Goal: Task Accomplishment & Management: Manage account settings

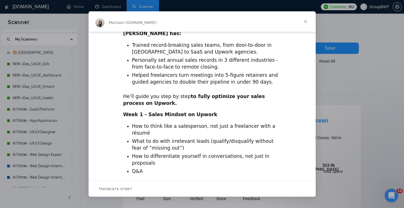
scroll to position [169, 0]
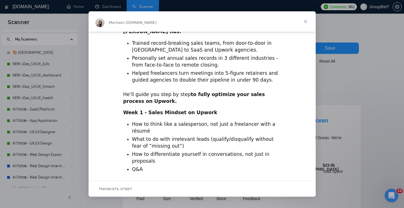
click at [307, 21] on span "Закрыть" at bounding box center [305, 21] width 20 height 20
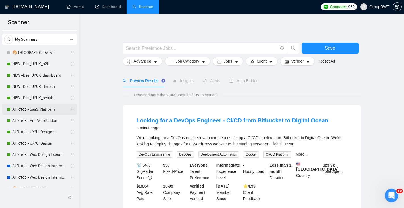
click at [50, 111] on link "AI Готов - SaaS/Platform" at bounding box center [39, 109] width 54 height 11
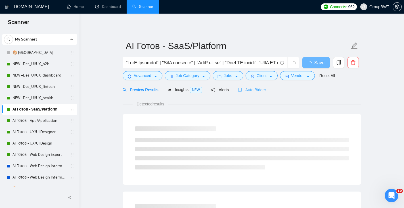
click at [252, 93] on div "Auto Bidder" at bounding box center [252, 89] width 28 height 13
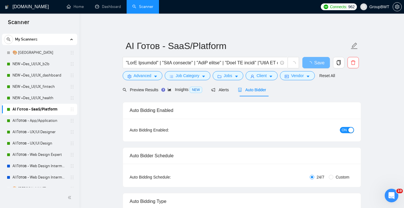
click at [348, 131] on div "button" at bounding box center [350, 130] width 5 height 5
drag, startPoint x: 320, startPoint y: 62, endPoint x: 198, endPoint y: 197, distance: 182.4
click at [320, 62] on span "Save" at bounding box center [316, 62] width 10 height 7
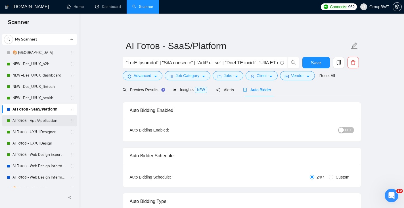
click at [47, 119] on link "AI Готов - App/Application" at bounding box center [39, 120] width 54 height 11
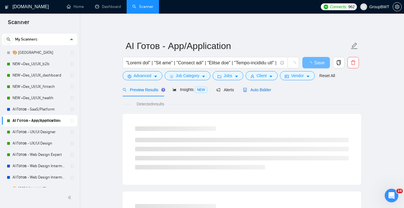
click at [251, 90] on span "Auto Bidder" at bounding box center [257, 90] width 28 height 5
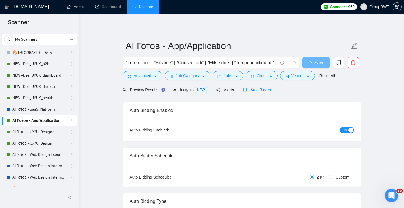
click at [348, 126] on div "ON" at bounding box center [316, 130] width 75 height 9
click at [349, 127] on button "ON" at bounding box center [347, 130] width 14 height 6
click at [317, 62] on span "Save" at bounding box center [316, 62] width 10 height 7
click at [54, 132] on link "AI Готов - UX/UI Designer" at bounding box center [39, 132] width 54 height 11
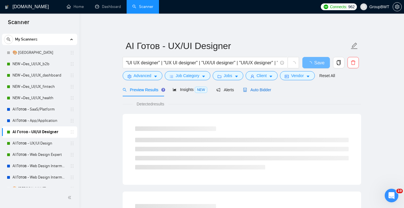
click at [262, 92] on div "Auto Bidder" at bounding box center [257, 90] width 28 height 6
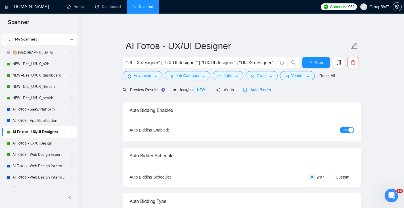
click at [349, 133] on button "ON" at bounding box center [347, 130] width 14 height 6
click at [321, 63] on button "Save" at bounding box center [316, 62] width 28 height 11
click at [54, 140] on link "AI Готов - UX/UI Design" at bounding box center [39, 143] width 54 height 11
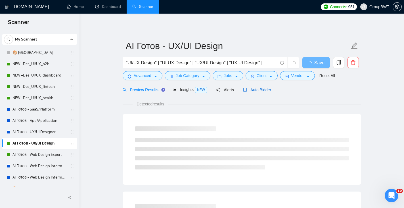
click at [253, 88] on span "Auto Bidder" at bounding box center [257, 90] width 28 height 5
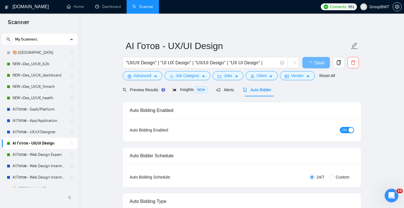
click at [345, 130] on span "ON" at bounding box center [344, 130] width 5 height 6
click at [317, 60] on span "Save" at bounding box center [316, 62] width 10 height 7
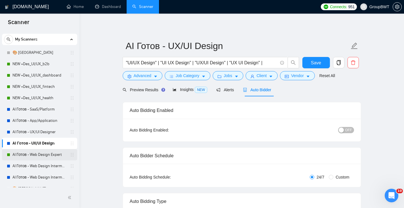
click at [52, 156] on link "AI Готов - Web Design Expert" at bounding box center [39, 154] width 54 height 11
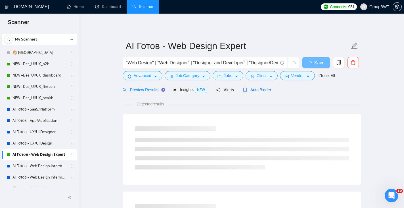
click at [271, 90] on div "Auto Bidder" at bounding box center [257, 90] width 28 height 6
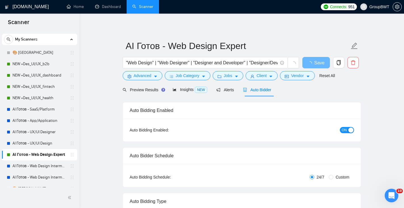
click at [351, 128] on div "button" at bounding box center [350, 130] width 5 height 5
click at [317, 64] on span "Save" at bounding box center [316, 62] width 10 height 7
